Goal: Task Accomplishment & Management: Use online tool/utility

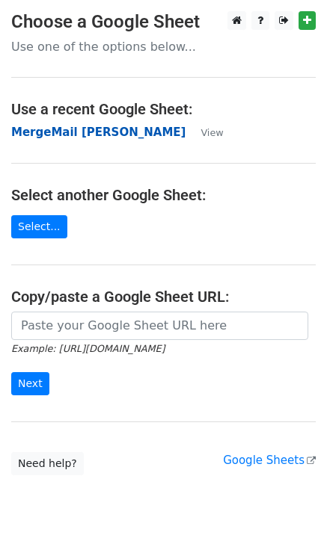
click at [75, 132] on strong "MergeMail [PERSON_NAME]" at bounding box center [98, 132] width 174 height 13
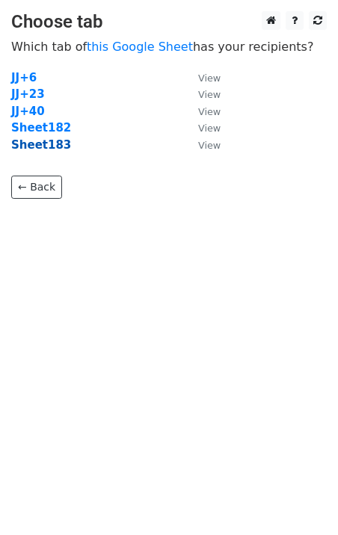
click at [56, 147] on strong "Sheet183" at bounding box center [41, 144] width 60 height 13
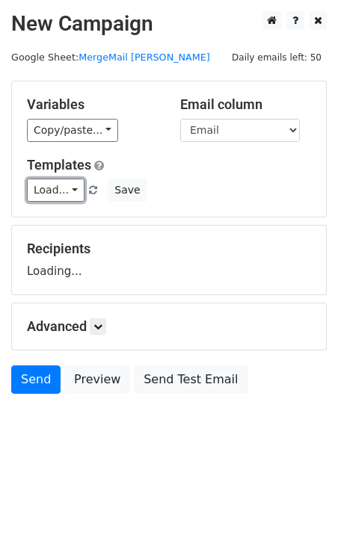
click at [48, 200] on link "Load..." at bounding box center [56, 190] width 58 height 23
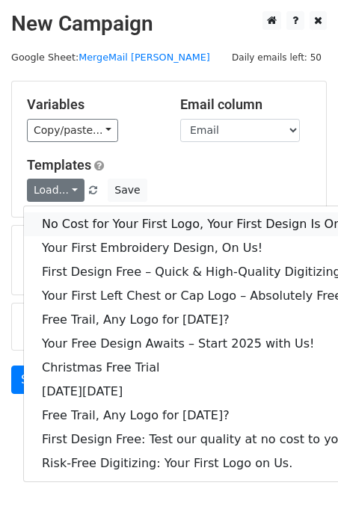
click at [86, 218] on link "No Cost for Your First Logo, Your First Design Is On Us!" at bounding box center [203, 224] width 359 height 24
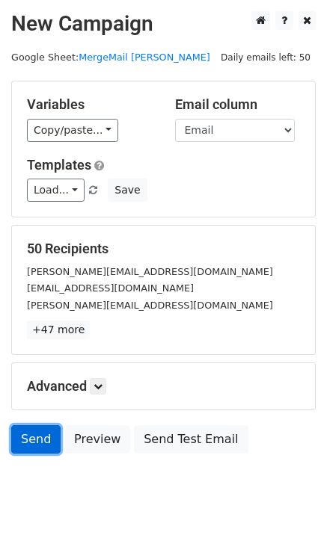
click at [37, 446] on link "Send" at bounding box center [35, 439] width 49 height 28
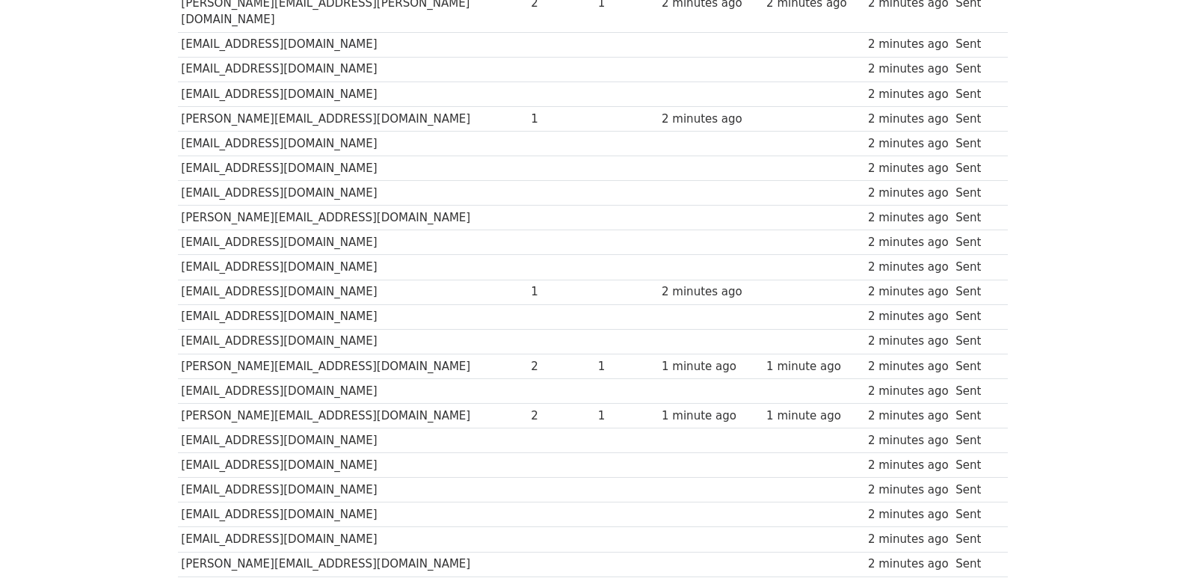
scroll to position [1040, 0]
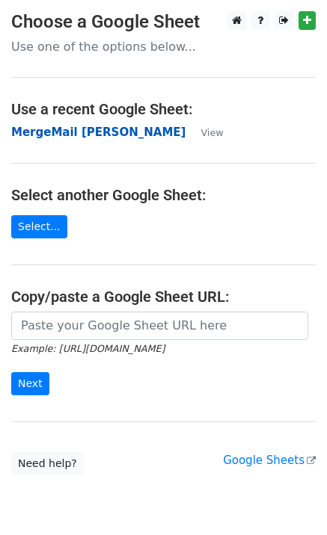
click at [83, 137] on strong "MergeMail [PERSON_NAME]" at bounding box center [98, 132] width 174 height 13
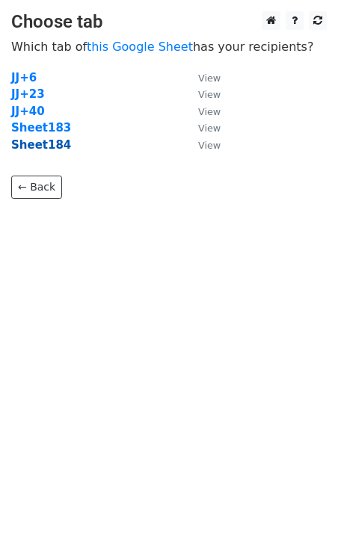
click at [53, 147] on strong "Sheet184" at bounding box center [41, 144] width 60 height 13
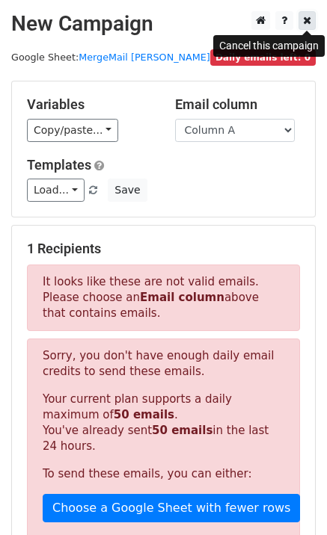
click at [304, 23] on icon at bounding box center [307, 20] width 8 height 10
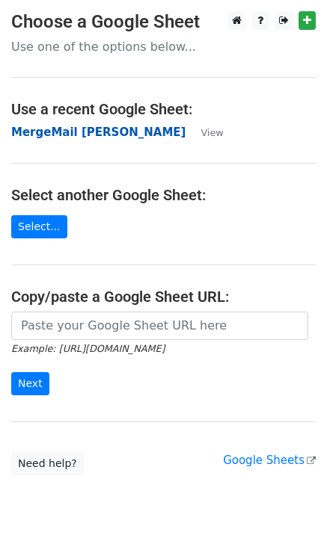
click at [131, 137] on strong "MergeMail [PERSON_NAME]" at bounding box center [98, 132] width 174 height 13
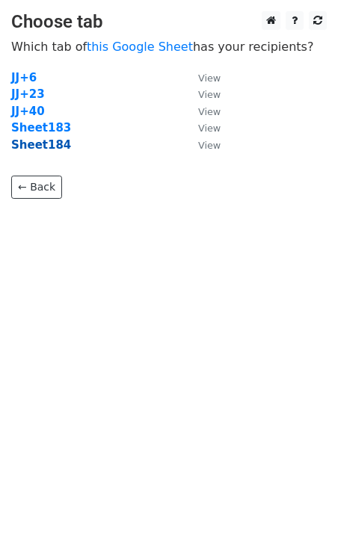
click at [36, 144] on strong "Sheet184" at bounding box center [41, 144] width 60 height 13
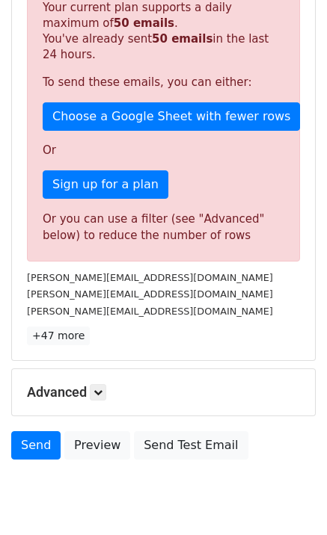
scroll to position [369, 0]
